Goal: Task Accomplishment & Management: Use online tool/utility

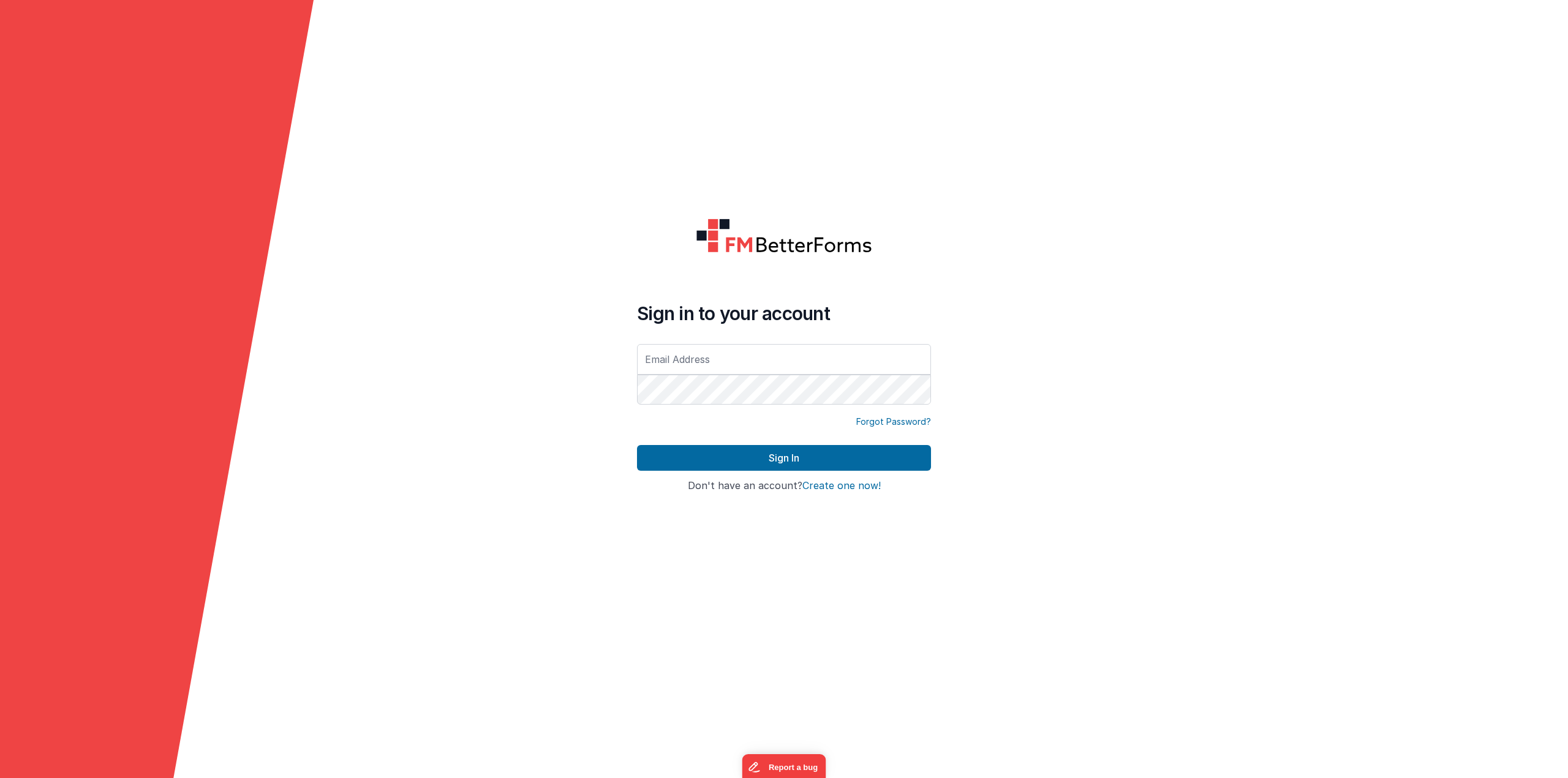
click at [1056, 346] on form "Sign in to your account Forgot Password? Sign In Sign in with Google Don't have…" at bounding box center [784, 389] width 1568 height 778
click at [741, 357] on input "text" at bounding box center [784, 360] width 294 height 31
click at [1130, 198] on form "Sign in to your account Forgot Password? Sign In Sign in with Google Don't have…" at bounding box center [784, 389] width 1568 height 778
click at [664, 362] on input "text" at bounding box center [784, 360] width 294 height 31
type input "[PERSON_NAME][EMAIL_ADDRESS][DOMAIN_NAME]"
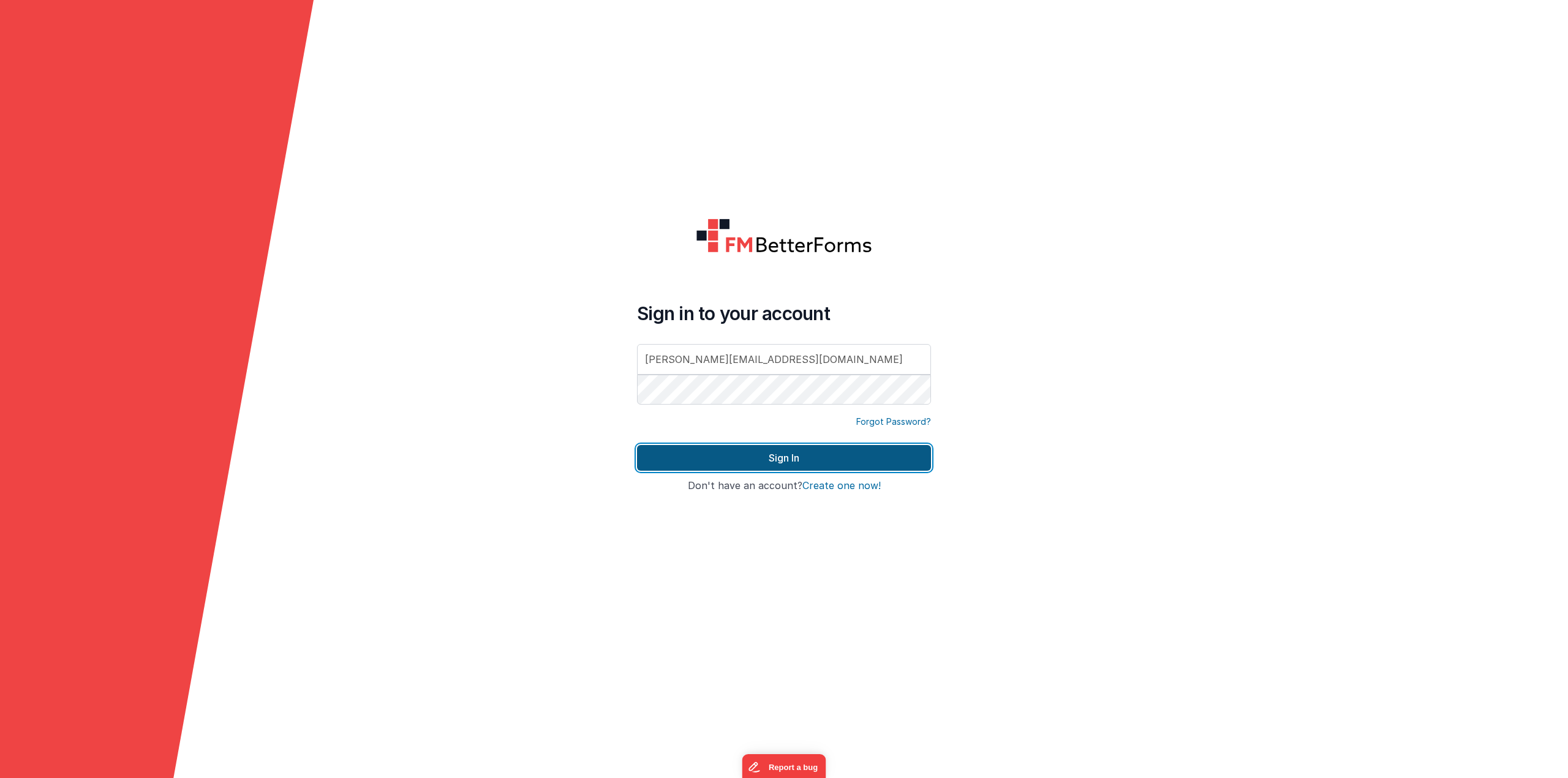
click at [803, 455] on button "Sign In" at bounding box center [784, 458] width 294 height 26
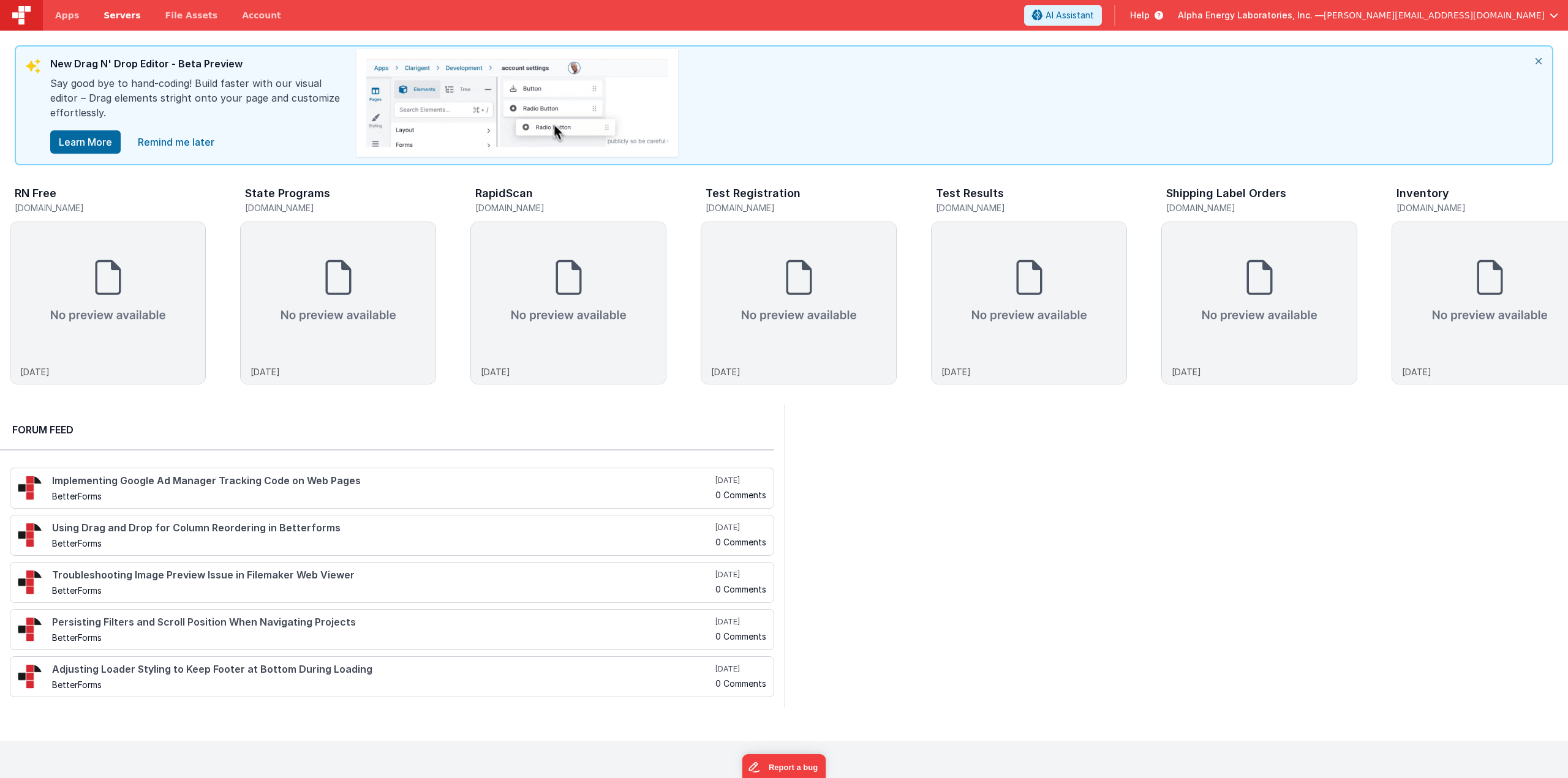
click at [113, 15] on span "Servers" at bounding box center [122, 15] width 37 height 12
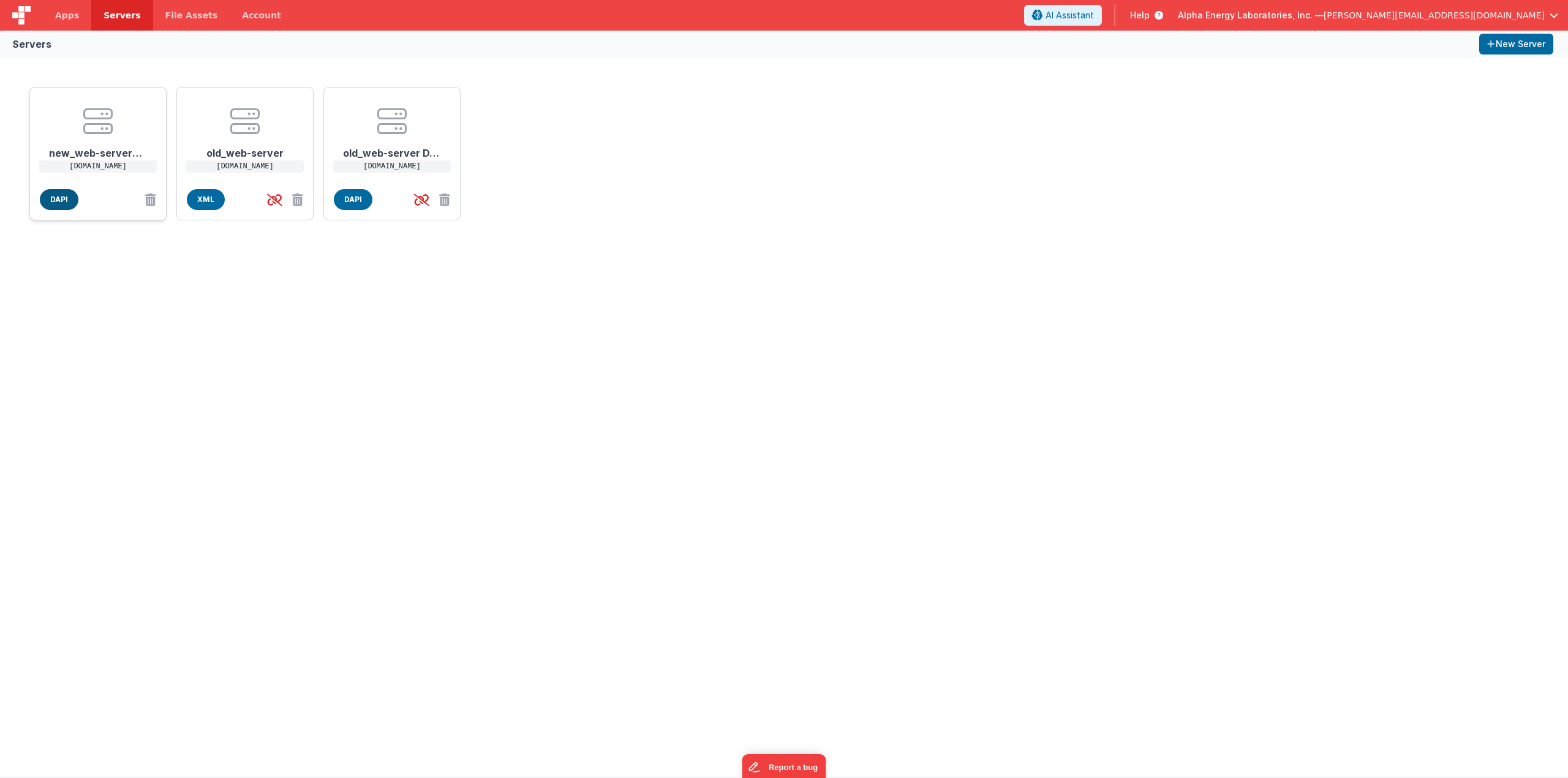
click at [66, 204] on span "DAPI" at bounding box center [59, 200] width 39 height 21
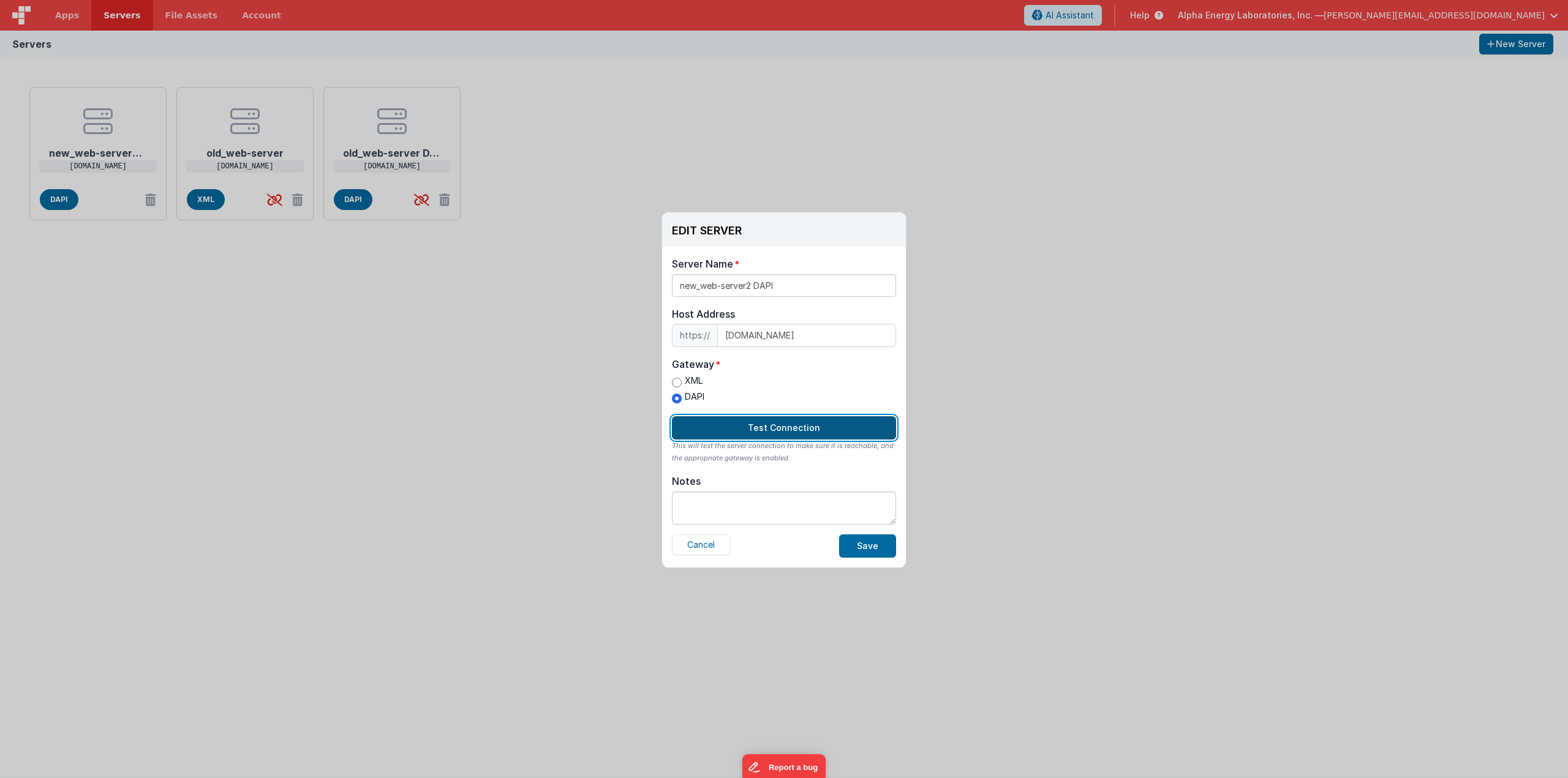
click at [750, 423] on button "Test Connection" at bounding box center [784, 428] width 224 height 23
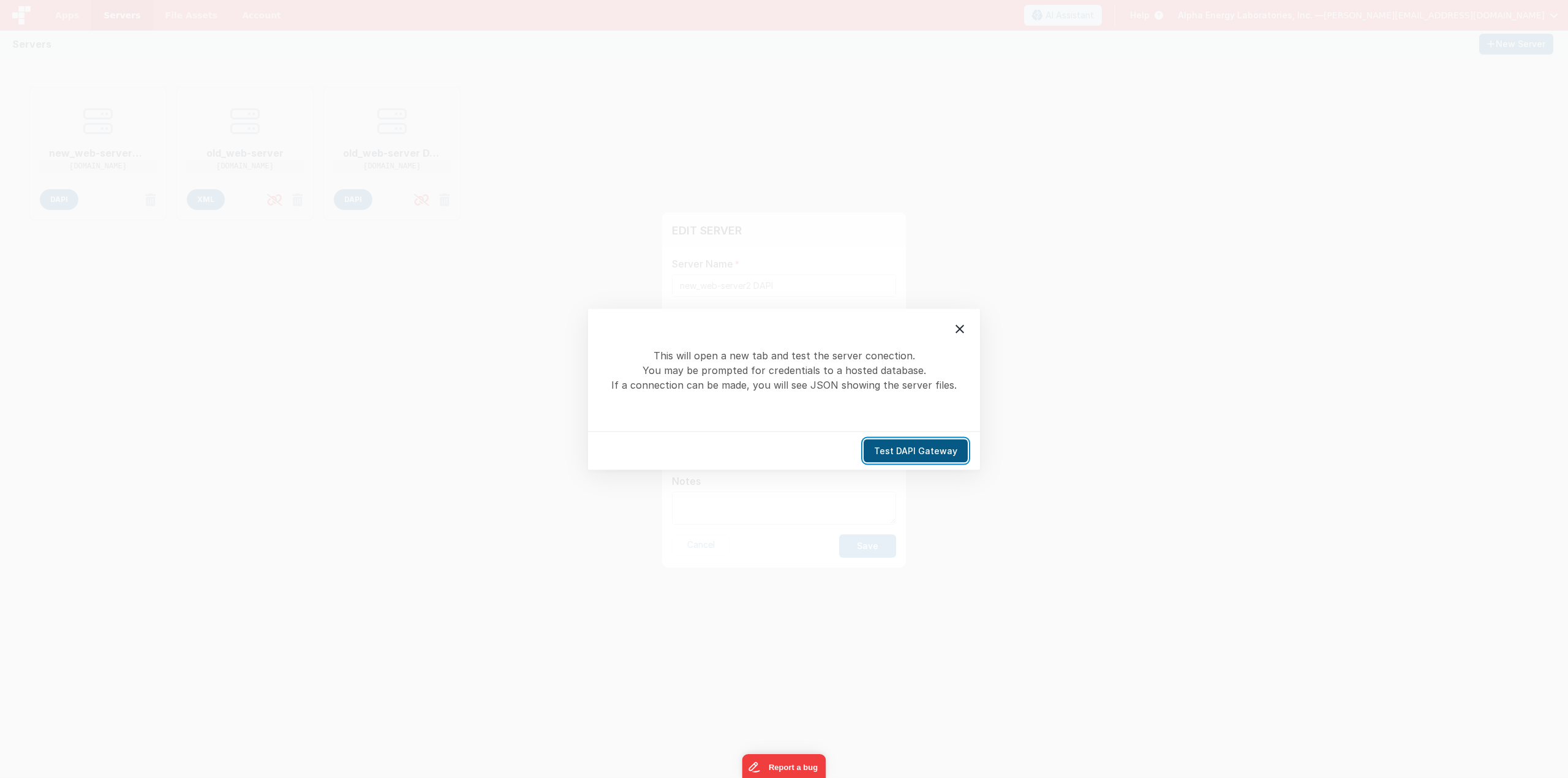
click at [891, 457] on button "Test DAPI Gateway" at bounding box center [915, 451] width 104 height 23
click at [962, 331] on icon at bounding box center [960, 329] width 9 height 9
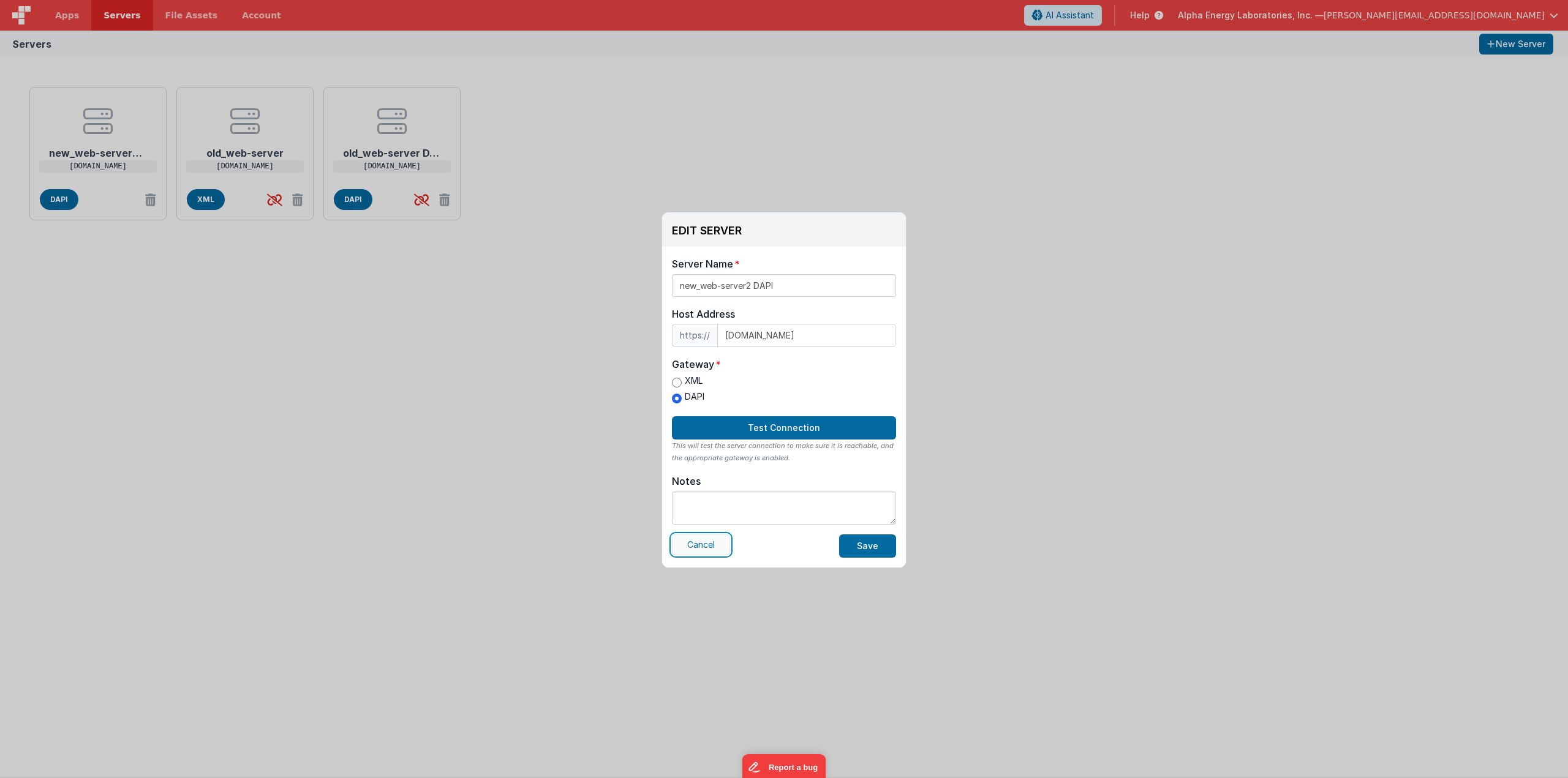
click at [708, 543] on button "Cancel" at bounding box center [701, 545] width 58 height 21
